Goal: Task Accomplishment & Management: Manage account settings

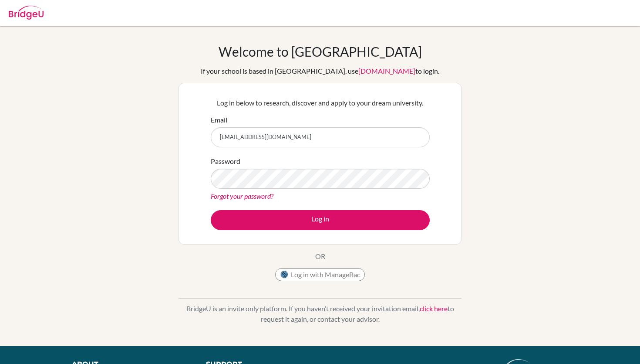
click at [211, 210] on button "Log in" at bounding box center [320, 220] width 219 height 20
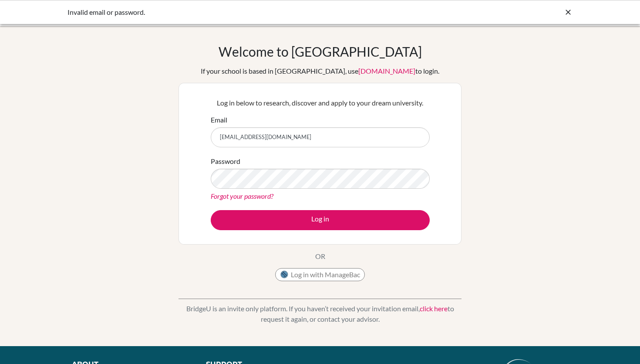
click at [226, 135] on input "[EMAIL_ADDRESS][DOMAIN_NAME]" at bounding box center [320, 137] width 219 height 20
type input "[EMAIL_ADDRESS][DOMAIN_NAME]"
click at [211, 210] on button "Log in" at bounding box center [320, 220] width 219 height 20
